Goal: Complete application form

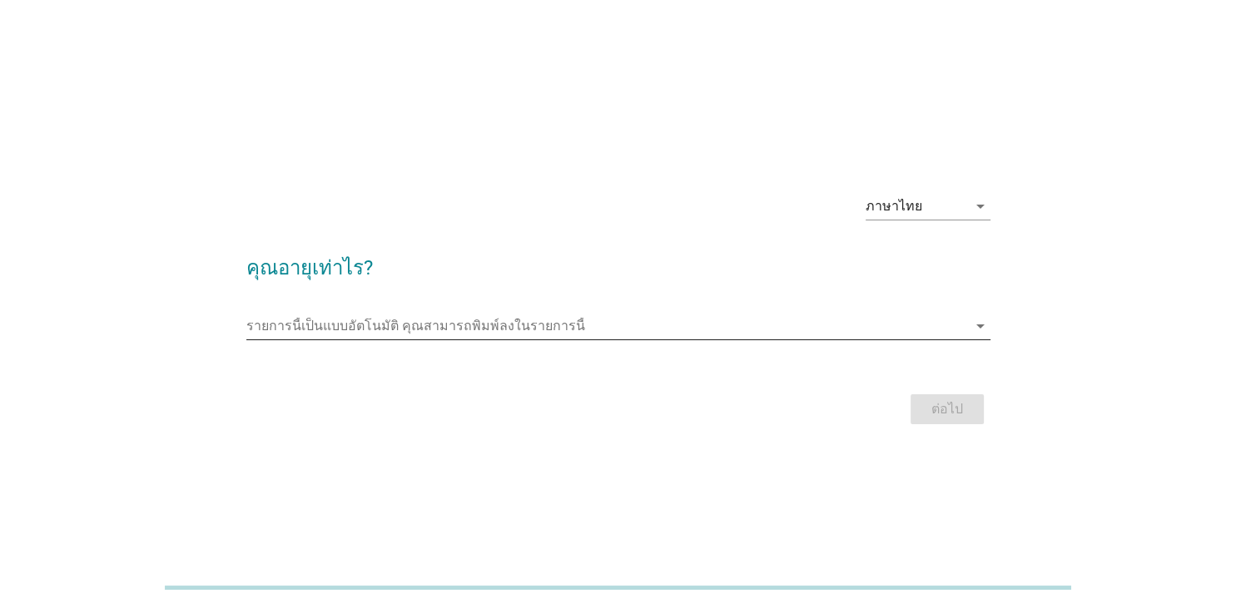
click at [934, 329] on input "รายการนี้เป็นแบบอัตโนมัติ คุณสามารถพิมพ์ลงในรายการนี้" at bounding box center [606, 326] width 721 height 27
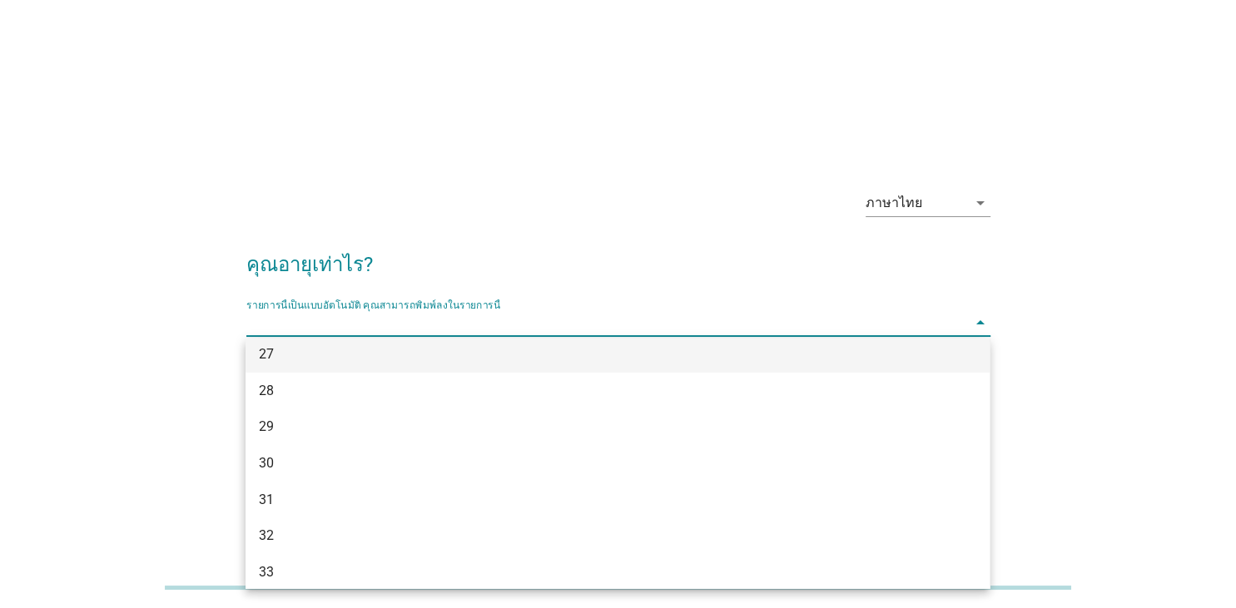
scroll to position [671, 0]
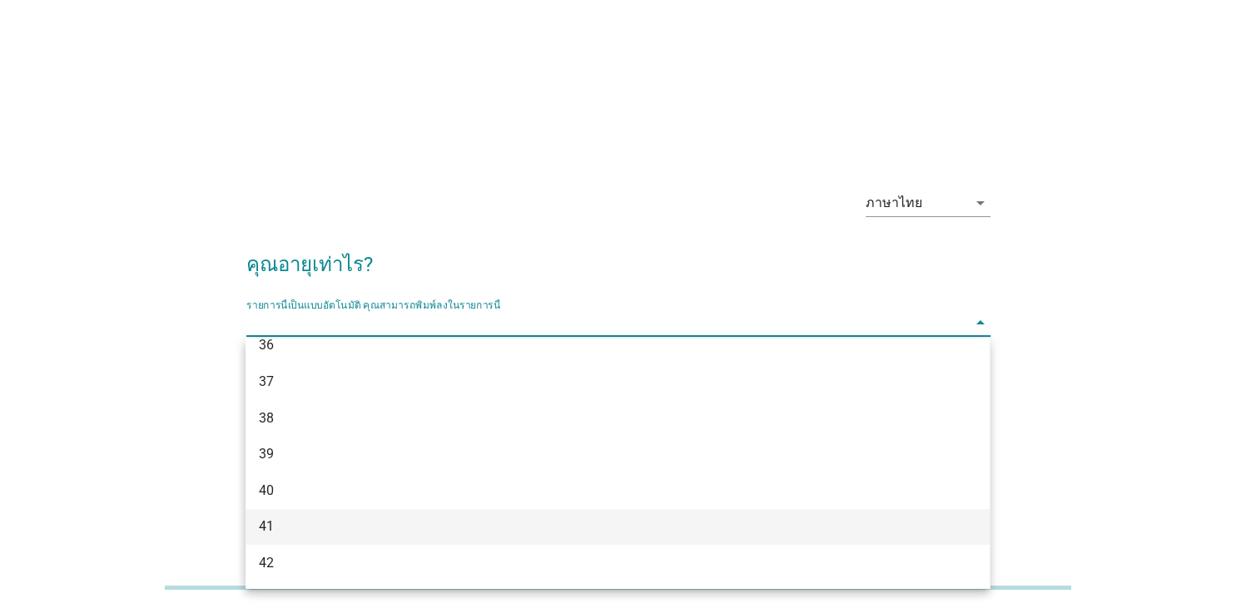
click at [316, 524] on div "41" at bounding box center [588, 527] width 658 height 20
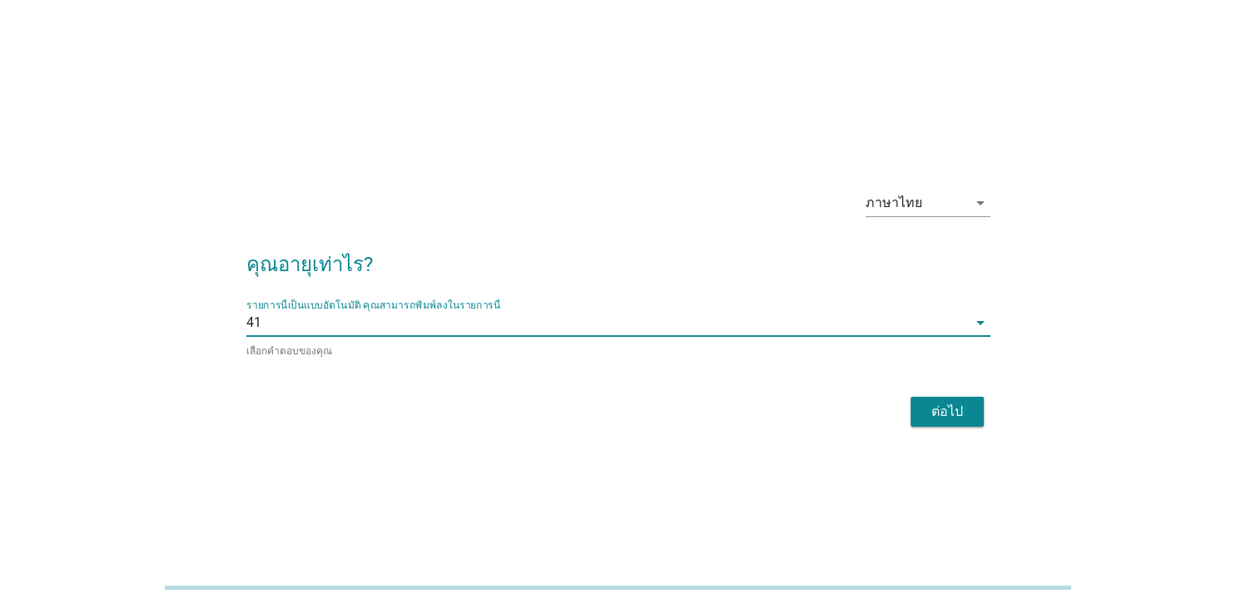
click at [940, 399] on button "ต่อไป" at bounding box center [947, 412] width 73 height 30
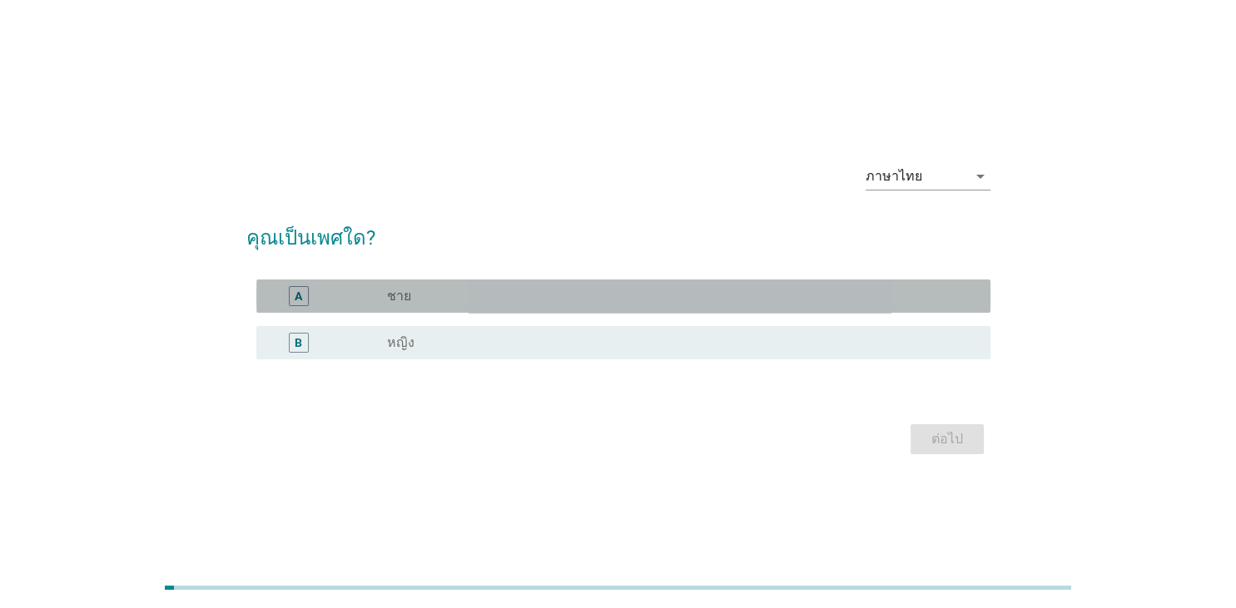
click at [387, 303] on div "A" at bounding box center [329, 296] width 118 height 20
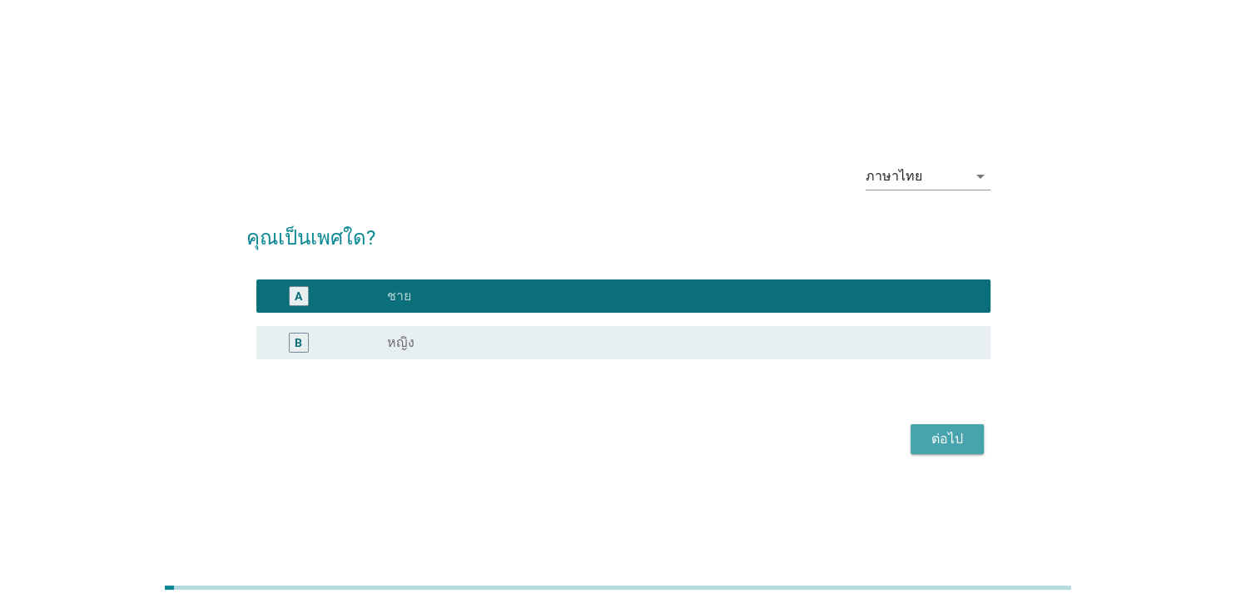
click at [945, 441] on div "ต่อไป" at bounding box center [947, 439] width 47 height 20
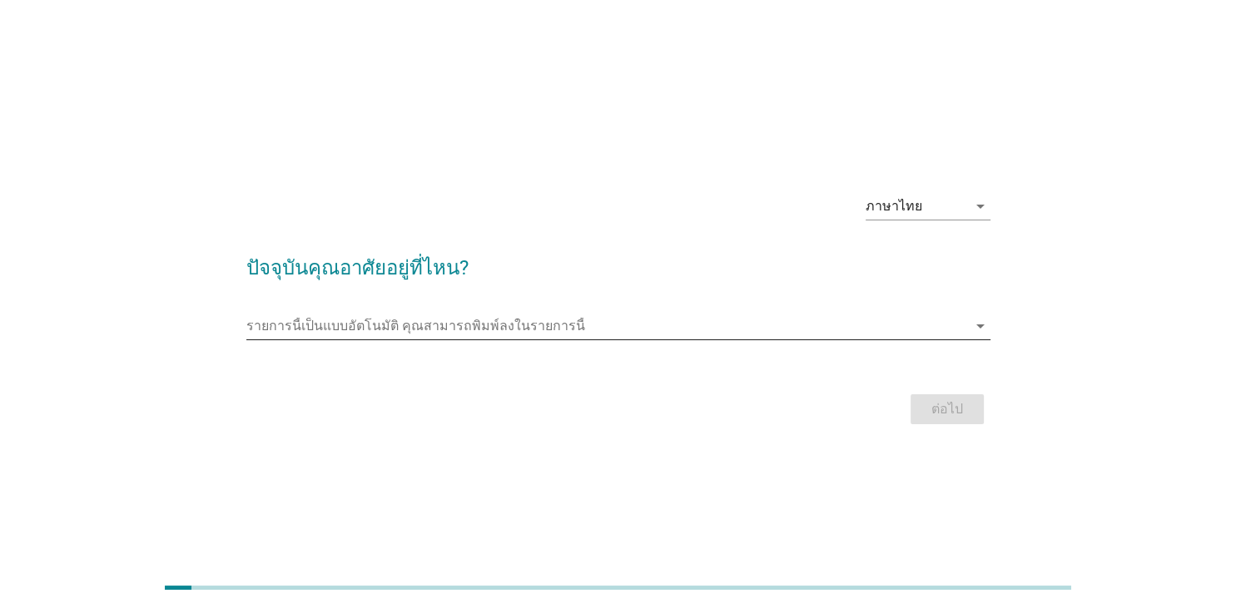
click at [450, 325] on input "รายการนี้เป็นแบบอัตโนมัติ คุณสามารถพิมพ์ลงในรายการนี้" at bounding box center [606, 326] width 721 height 27
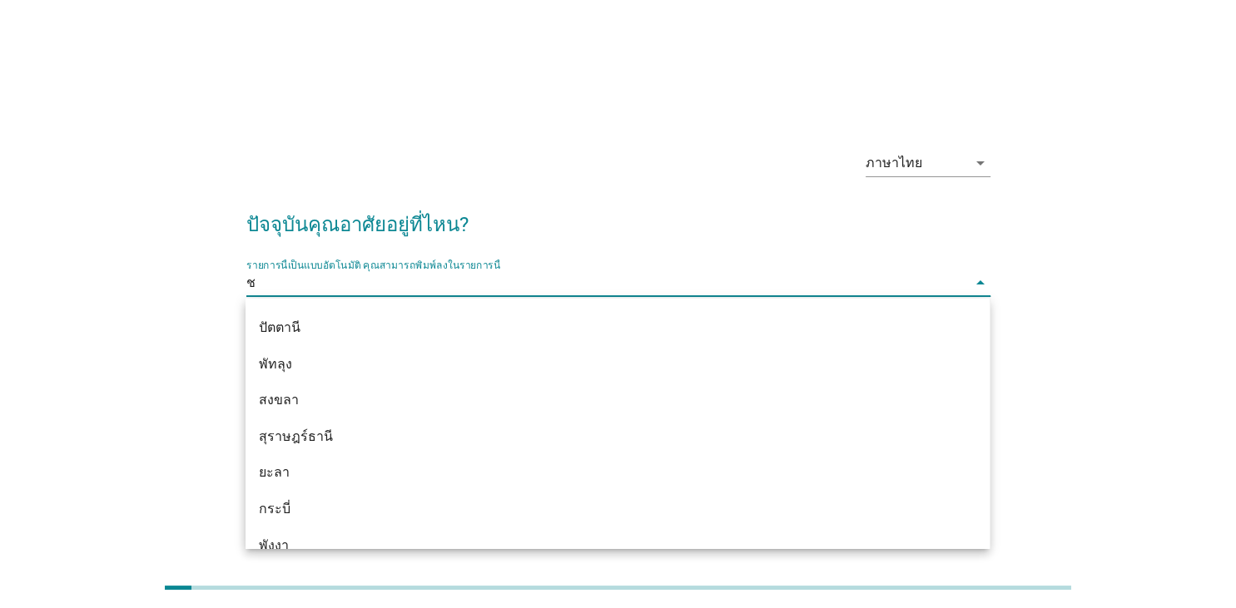
scroll to position [271, 0]
type input "ชล"
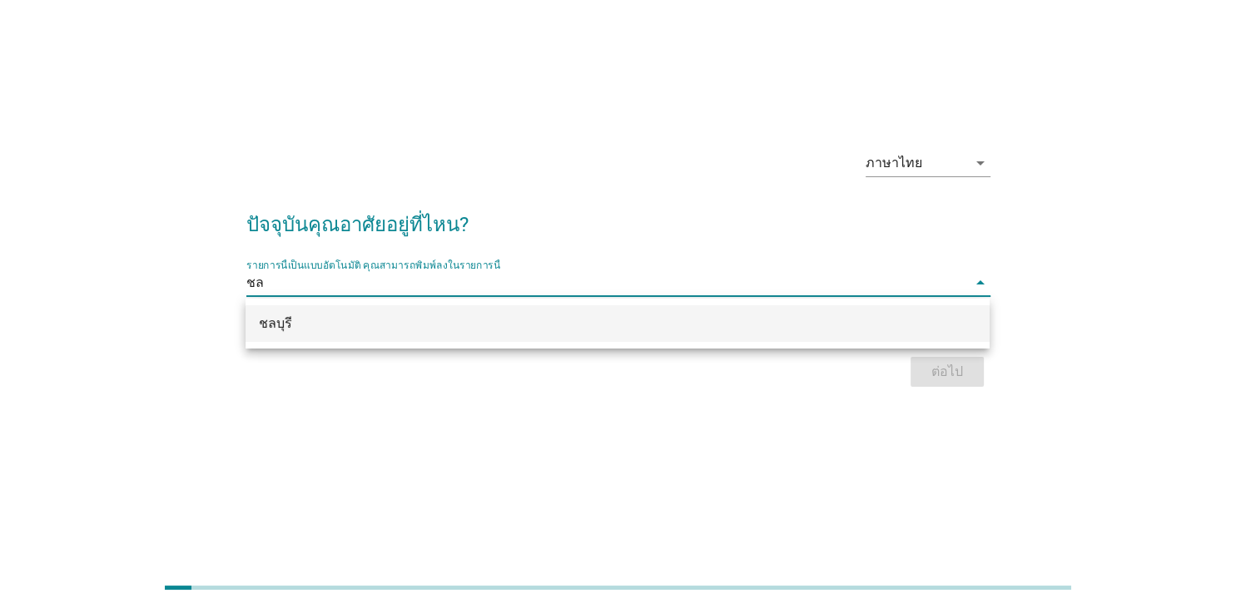
click at [295, 325] on div "ชลบุรี" at bounding box center [588, 324] width 658 height 20
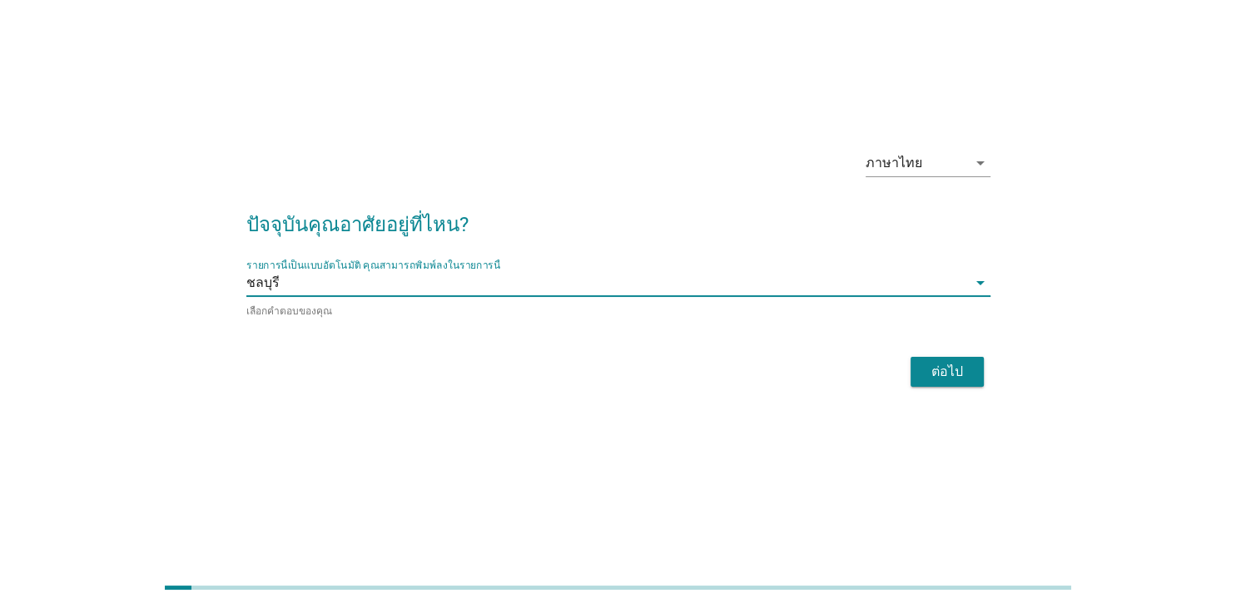
click at [964, 367] on div "ต่อไป" at bounding box center [947, 372] width 47 height 20
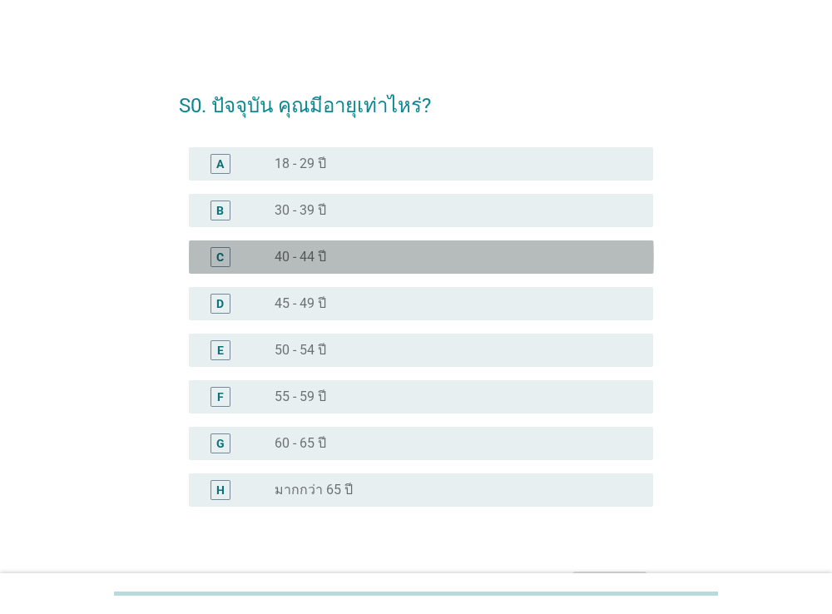
click at [225, 248] on div "C" at bounding box center [221, 257] width 20 height 20
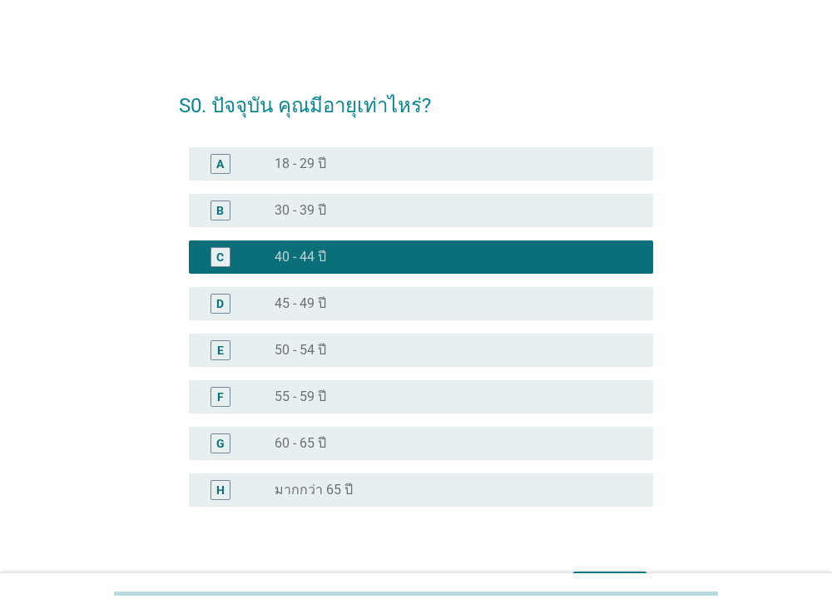
scroll to position [107, 0]
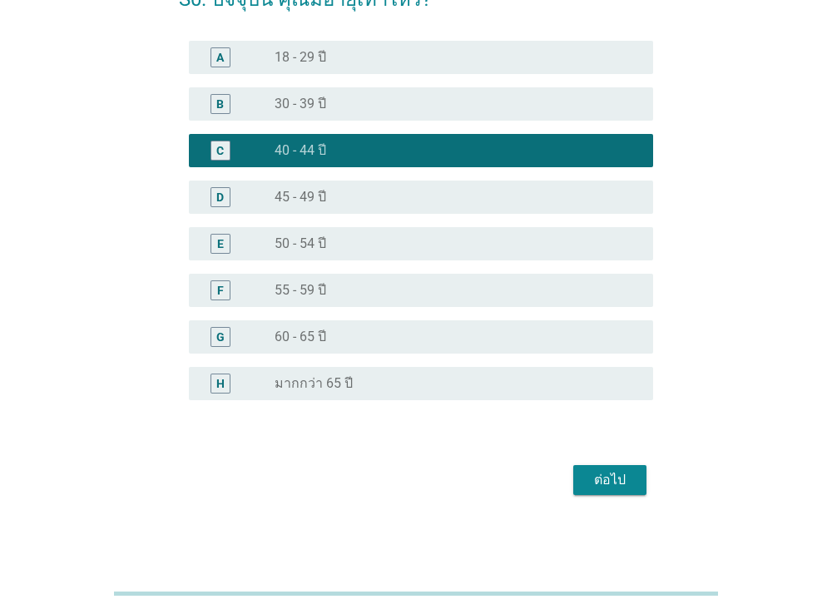
click at [626, 477] on div "ต่อไป" at bounding box center [610, 480] width 47 height 20
